Goal: Transaction & Acquisition: Download file/media

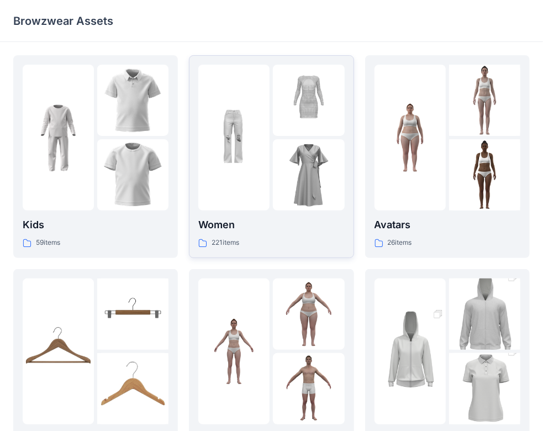
click at [239, 239] on p "221 items" at bounding box center [225, 243] width 28 height 12
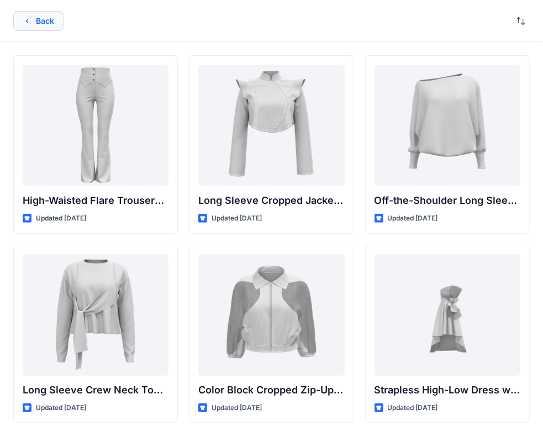
click at [25, 23] on icon "button" at bounding box center [27, 21] width 9 height 9
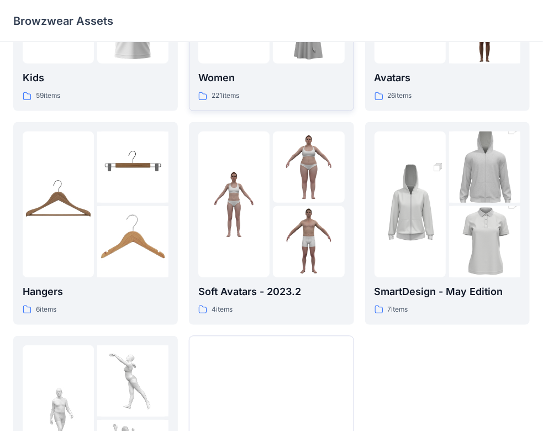
scroll to position [9, 0]
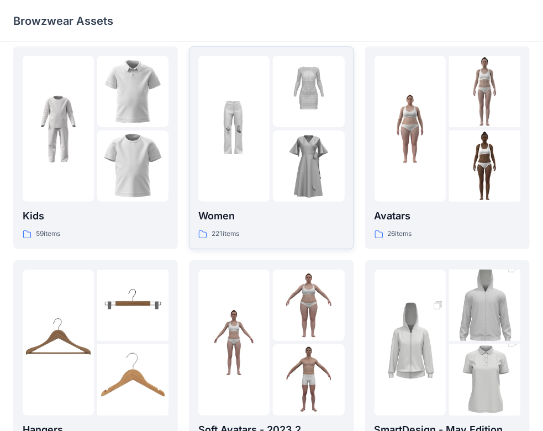
click at [254, 229] on div "221 items" at bounding box center [271, 234] width 146 height 12
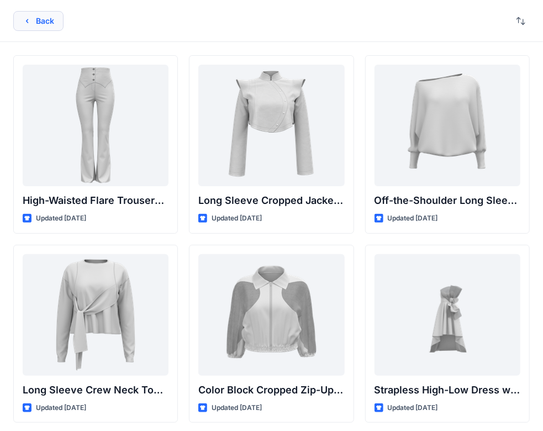
click at [27, 26] on button "Back" at bounding box center [38, 21] width 50 height 20
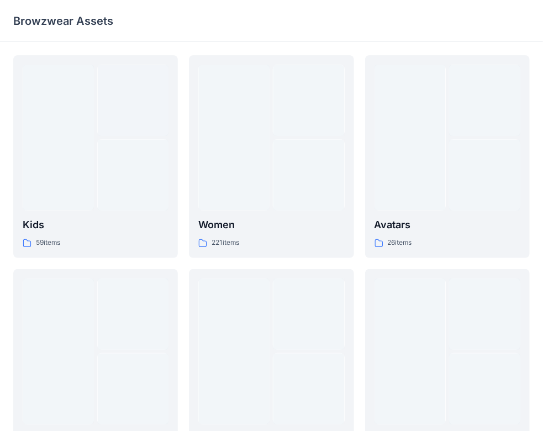
scroll to position [9, 0]
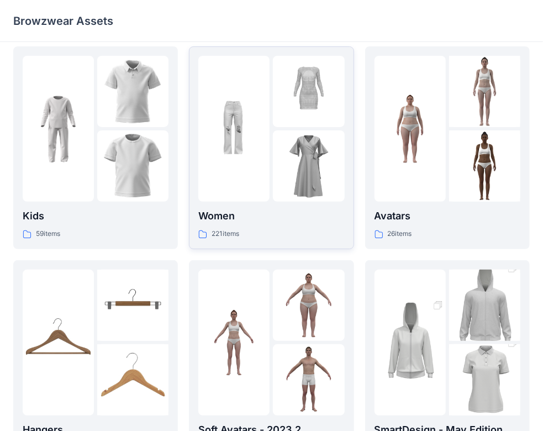
click at [297, 235] on div "221 items" at bounding box center [271, 234] width 146 height 12
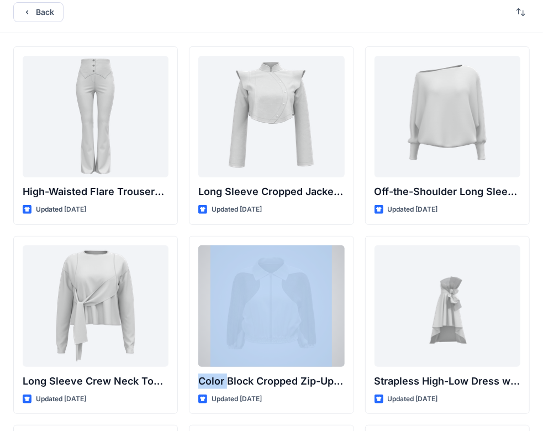
click at [297, 236] on div "Color Block Cropped Zip-Up Jacket with Sheer Sleeves Updated [DATE]" at bounding box center [271, 325] width 165 height 178
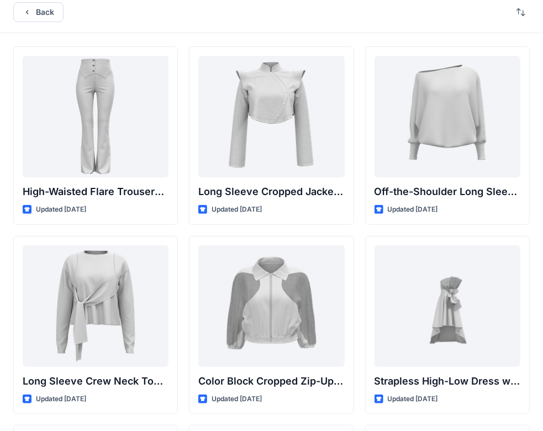
click at [265, 17] on div "Back" at bounding box center [271, 12] width 543 height 42
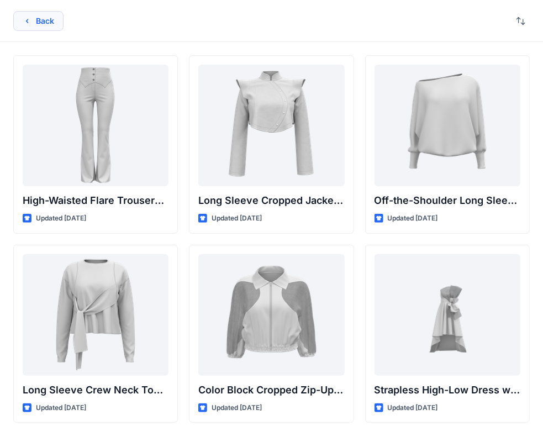
click at [50, 13] on button "Back" at bounding box center [38, 21] width 50 height 20
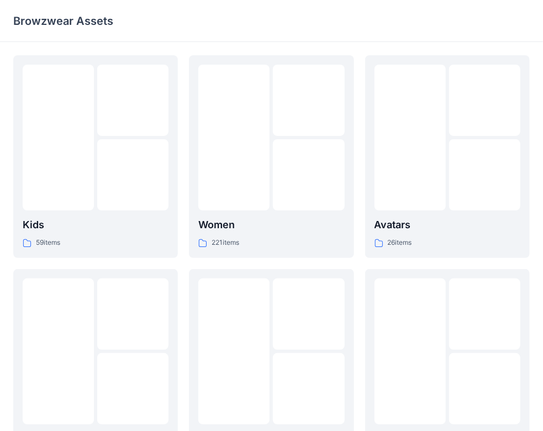
scroll to position [9, 0]
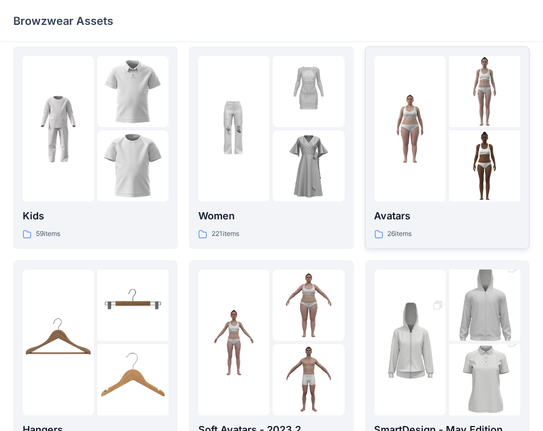
click at [458, 205] on div "Avatars 26 items" at bounding box center [447, 148] width 146 height 184
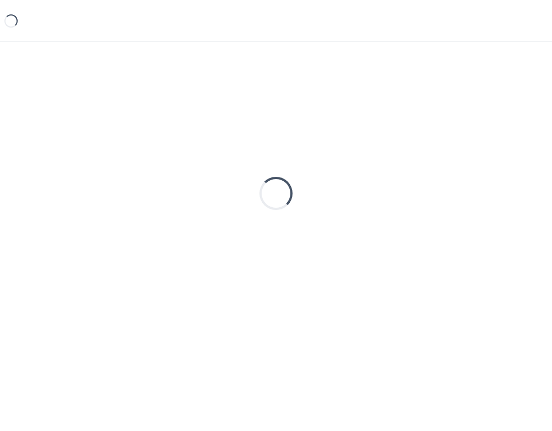
click at [458, 205] on div "Loading..." at bounding box center [276, 193] width 526 height 276
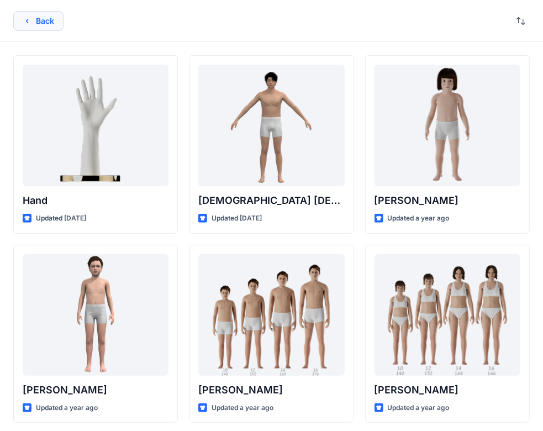
click at [49, 19] on button "Back" at bounding box center [38, 21] width 50 height 20
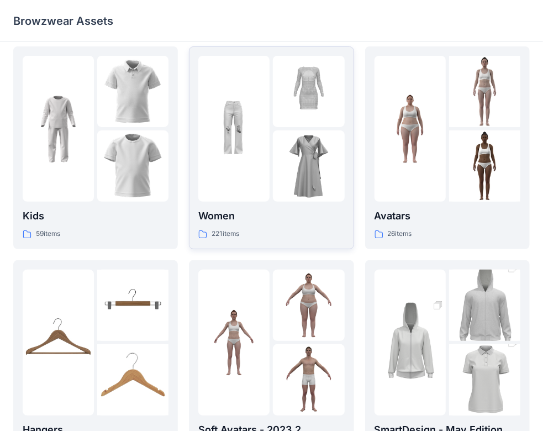
click at [251, 127] on img at bounding box center [233, 128] width 71 height 71
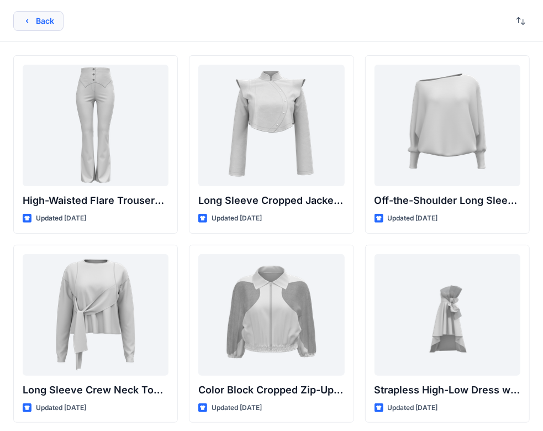
click at [47, 21] on button "Back" at bounding box center [38, 21] width 50 height 20
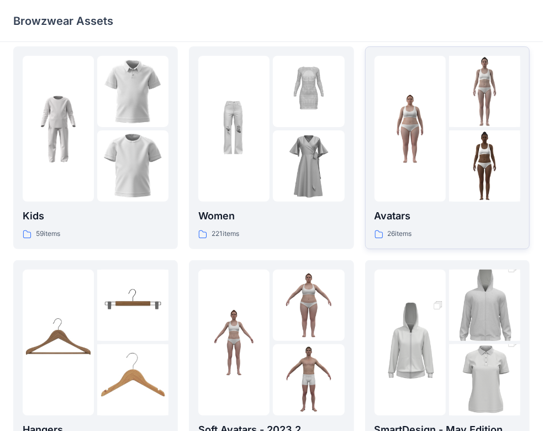
click at [426, 144] on img at bounding box center [409, 128] width 71 height 71
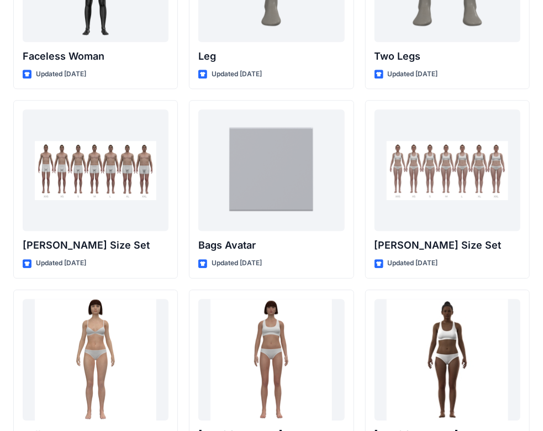
scroll to position [1104, 0]
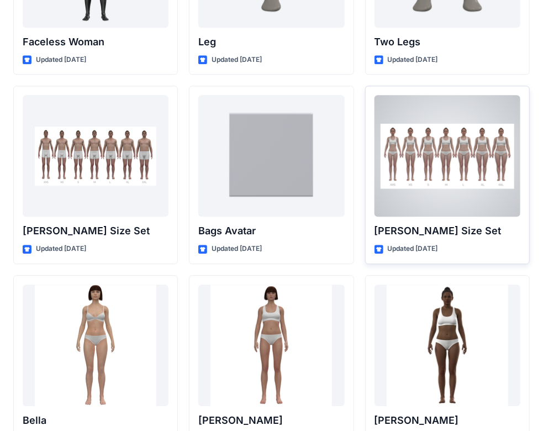
click at [416, 162] on div at bounding box center [447, 155] width 146 height 121
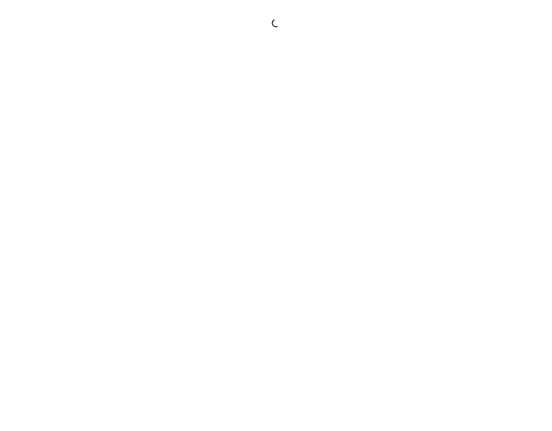
click at [416, 162] on div at bounding box center [276, 215] width 552 height 431
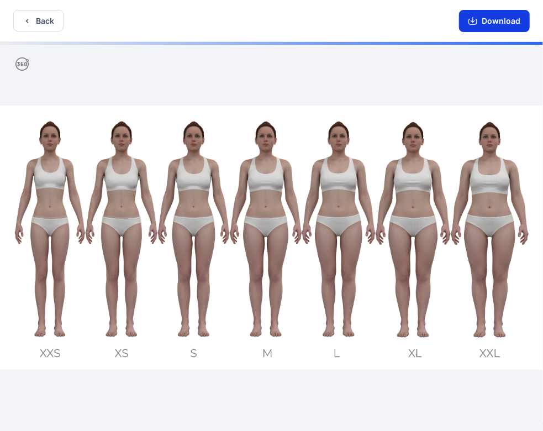
click at [475, 20] on icon "button" at bounding box center [472, 20] width 4 height 6
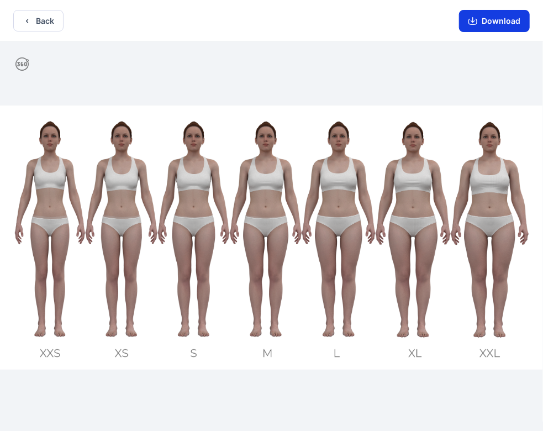
click at [479, 25] on button "Download" at bounding box center [494, 21] width 71 height 22
click at [497, 27] on button "Download" at bounding box center [494, 21] width 71 height 22
click at [496, 29] on button "Download" at bounding box center [494, 21] width 71 height 22
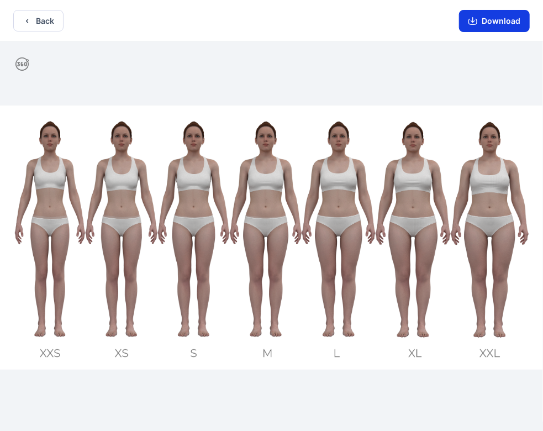
click at [499, 28] on button "Download" at bounding box center [494, 21] width 71 height 22
click at [466, 22] on button "Download" at bounding box center [494, 21] width 71 height 22
click at [467, 20] on button "Download" at bounding box center [494, 21] width 71 height 22
click at [494, 21] on button "Download" at bounding box center [494, 21] width 71 height 22
